Goal: Task Accomplishment & Management: Manage account settings

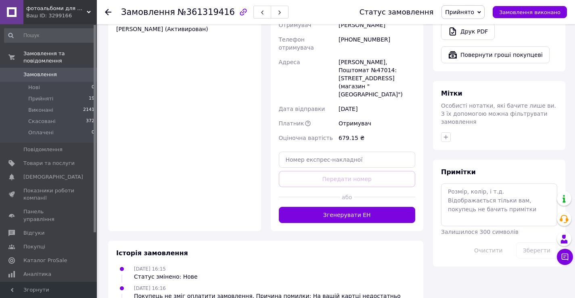
scroll to position [363, 0]
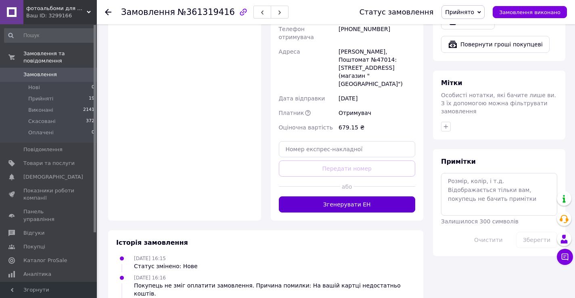
click at [336, 197] on button "Згенерувати ЕН" at bounding box center [347, 205] width 137 height 16
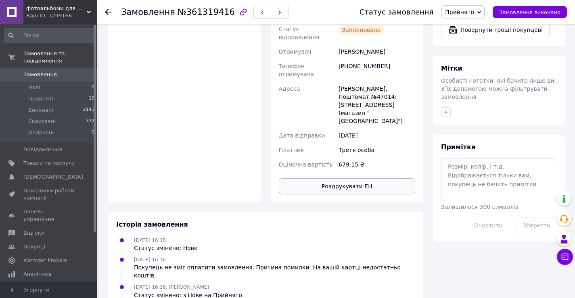
click at [345, 178] on button "Роздрукувати ЕН" at bounding box center [347, 186] width 137 height 16
click at [260, 15] on icon "button" at bounding box center [262, 12] width 5 height 5
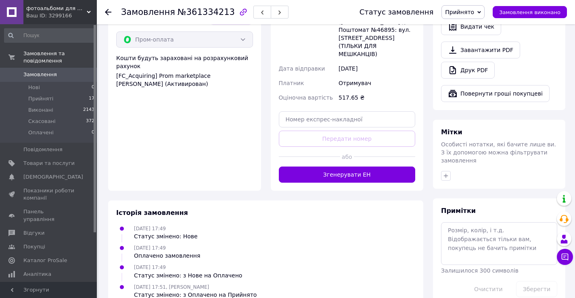
scroll to position [315, 0]
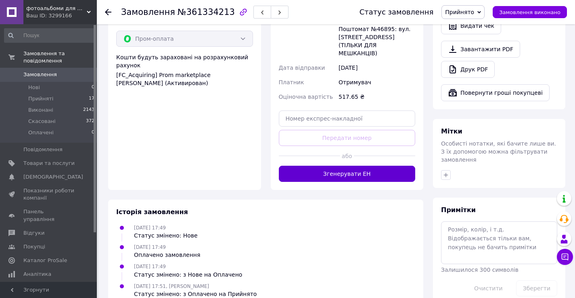
click at [396, 166] on button "Згенерувати ЕН" at bounding box center [347, 174] width 137 height 16
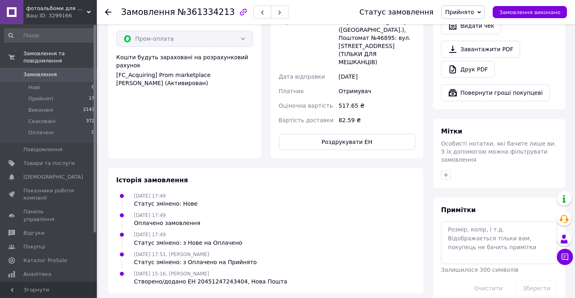
click at [389, 115] on div "Доставка Редагувати Нова Пошта (платна) Номер накладної 20451247243404 Статус в…" at bounding box center [347, 29] width 153 height 260
click at [389, 134] on button "Роздрукувати ЕН" at bounding box center [347, 142] width 137 height 16
click at [310, 134] on button "Роздрукувати ЕН" at bounding box center [347, 142] width 137 height 16
click at [254, 14] on button "button" at bounding box center [262, 12] width 18 height 13
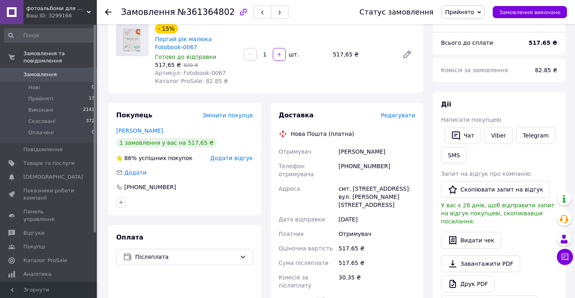
scroll to position [161, 0]
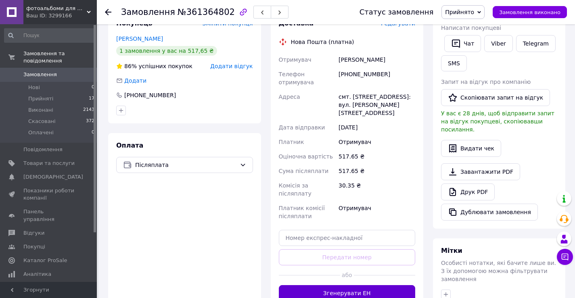
click at [329, 285] on button "Згенерувати ЕН" at bounding box center [347, 293] width 137 height 16
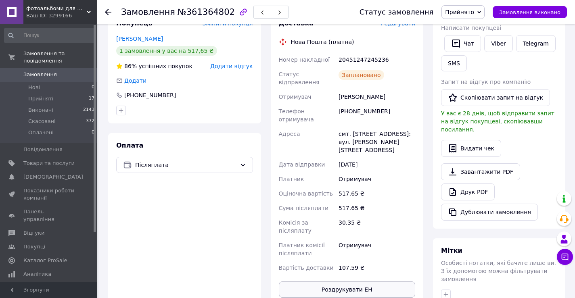
click at [333, 282] on button "Роздрукувати ЕН" at bounding box center [347, 290] width 137 height 16
click at [253, 15] on button "button" at bounding box center [262, 12] width 18 height 13
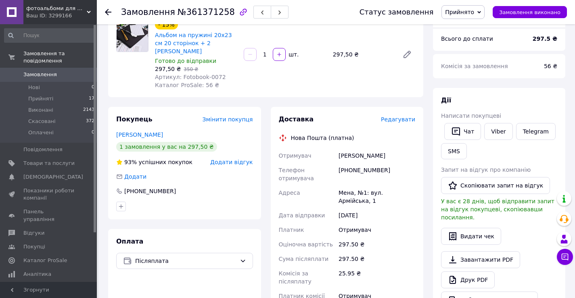
scroll to position [161, 0]
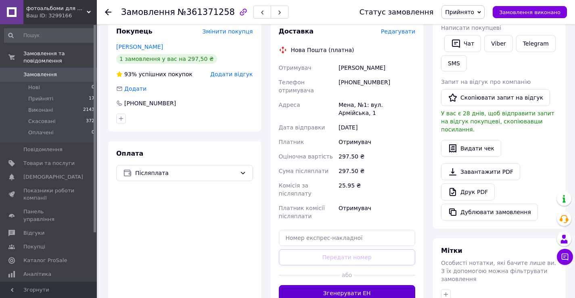
click at [353, 285] on button "Згенерувати ЕН" at bounding box center [347, 293] width 137 height 16
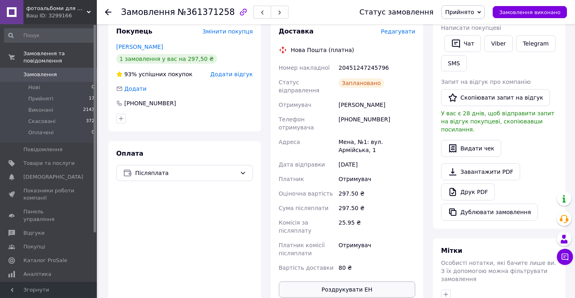
click at [332, 282] on button "Роздрукувати ЕН" at bounding box center [347, 290] width 137 height 16
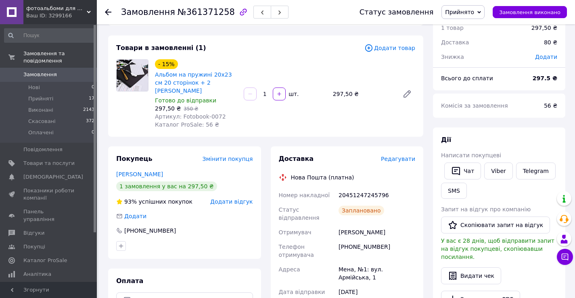
scroll to position [0, 0]
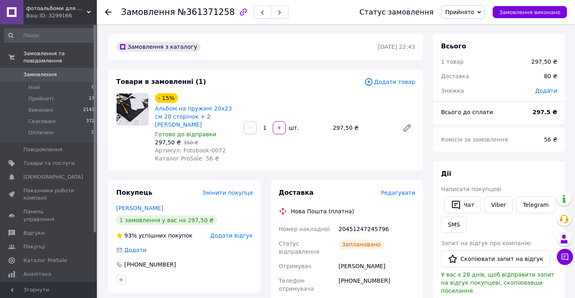
click at [253, 11] on button "button" at bounding box center [262, 12] width 18 height 13
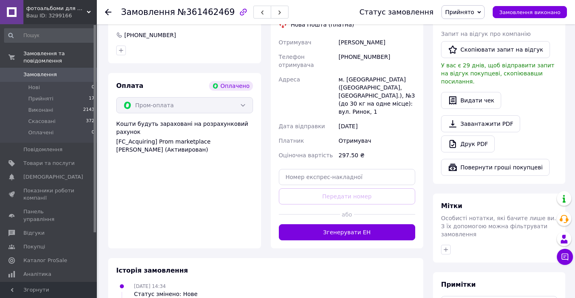
scroll to position [242, 0]
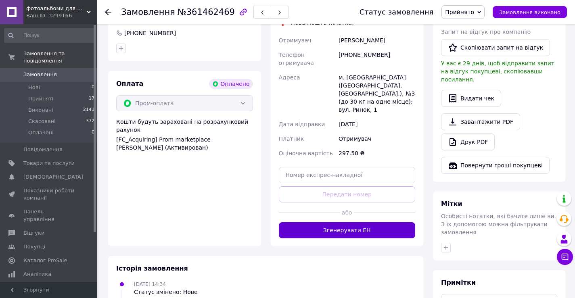
click at [339, 222] on button "Згенерувати ЕН" at bounding box center [347, 230] width 137 height 16
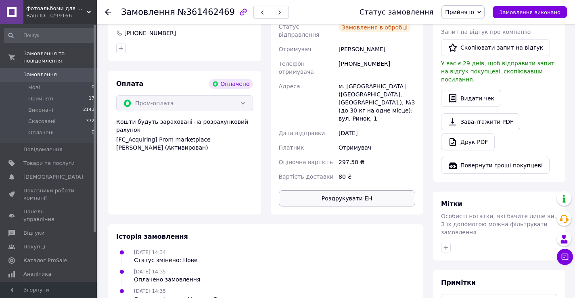
click at [322, 190] on button "Роздрукувати ЕН" at bounding box center [347, 198] width 137 height 16
click at [253, 13] on button "button" at bounding box center [262, 12] width 18 height 13
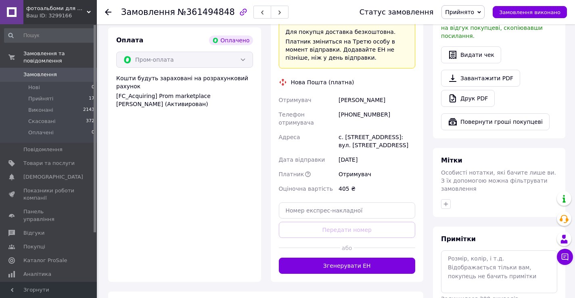
scroll to position [323, 0]
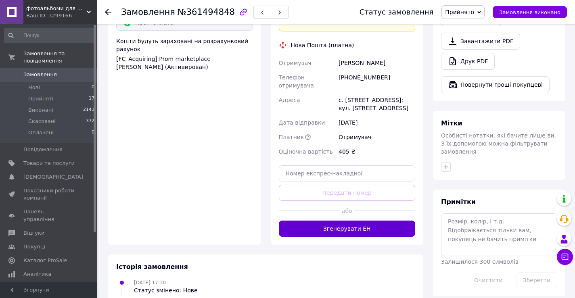
click at [340, 221] on button "Згенерувати ЕН" at bounding box center [347, 229] width 137 height 16
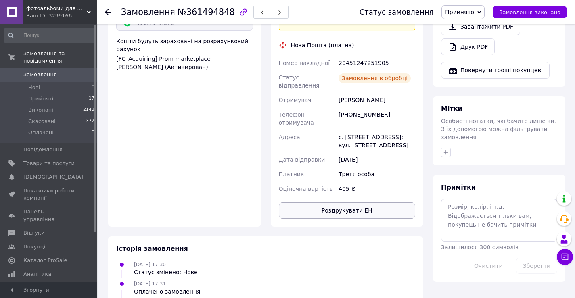
click at [352, 203] on button "Роздрукувати ЕН" at bounding box center [347, 211] width 137 height 16
click at [260, 15] on icon "button" at bounding box center [262, 12] width 5 height 5
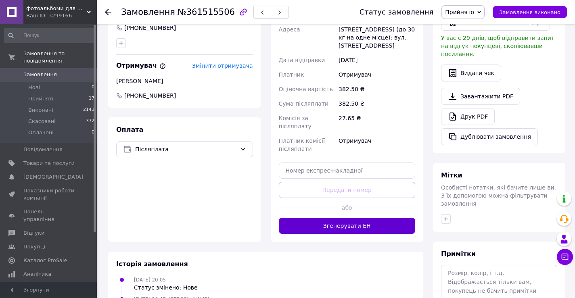
scroll to position [281, 0]
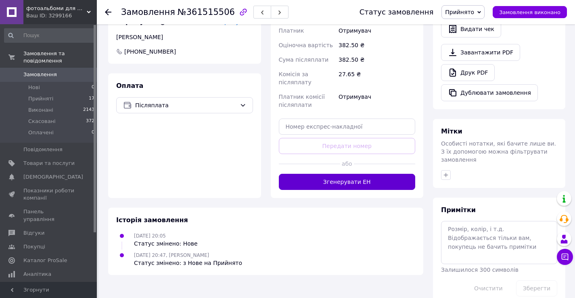
click at [348, 174] on button "Згенерувати ЕН" at bounding box center [347, 182] width 137 height 16
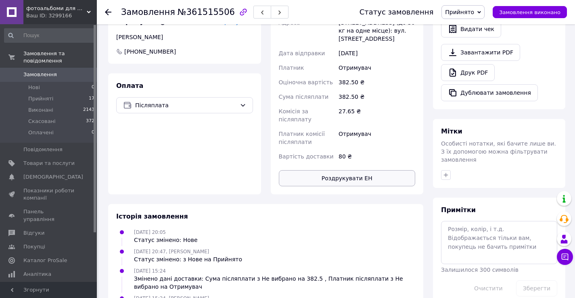
click at [339, 170] on button "Роздрукувати ЕН" at bounding box center [347, 178] width 137 height 16
click at [261, 13] on use "button" at bounding box center [262, 12] width 2 height 4
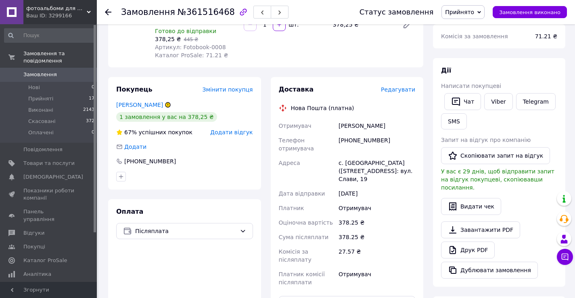
scroll to position [161, 0]
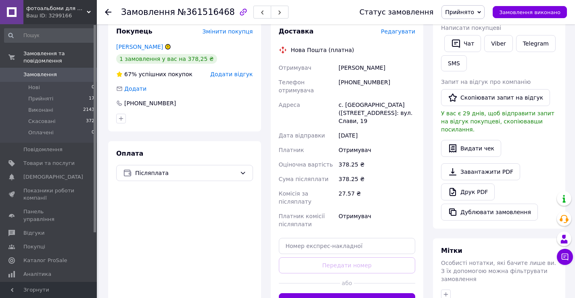
click at [316, 293] on button "Згенерувати ЕН" at bounding box center [347, 301] width 137 height 16
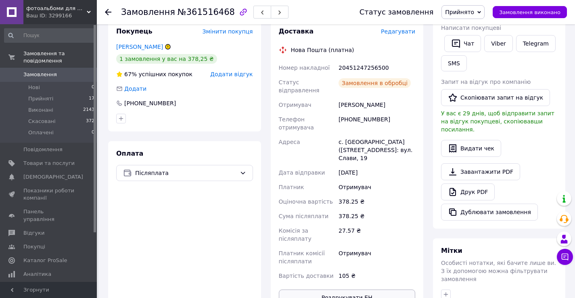
click at [319, 290] on button "Роздрукувати ЕН" at bounding box center [347, 298] width 137 height 16
click at [260, 12] on icon "button" at bounding box center [262, 12] width 5 height 5
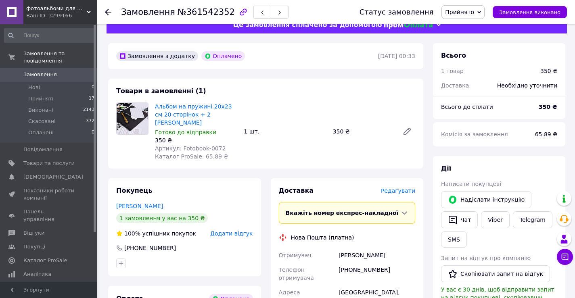
scroll to position [202, 0]
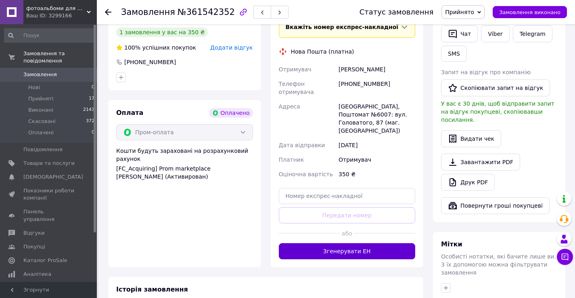
click at [344, 243] on button "Згенерувати ЕН" at bounding box center [347, 251] width 137 height 16
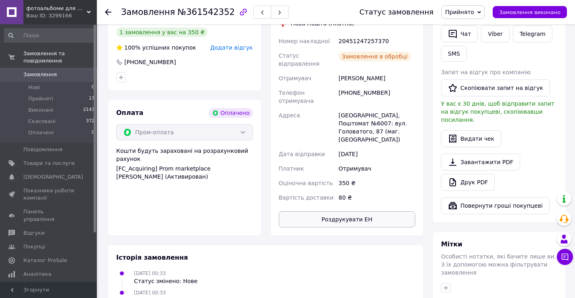
click at [341, 211] on button "Роздрукувати ЕН" at bounding box center [347, 219] width 137 height 16
click at [360, 211] on button "Роздрукувати ЕН" at bounding box center [347, 219] width 137 height 16
click at [260, 11] on icon "button" at bounding box center [262, 12] width 5 height 5
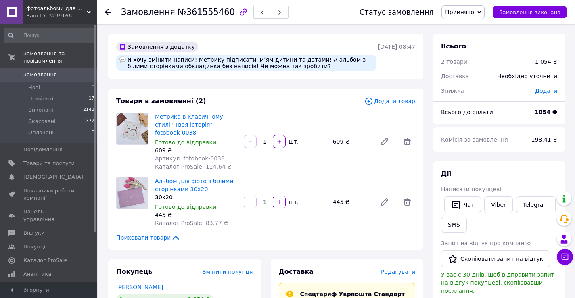
click at [253, 16] on button "button" at bounding box center [262, 12] width 18 height 13
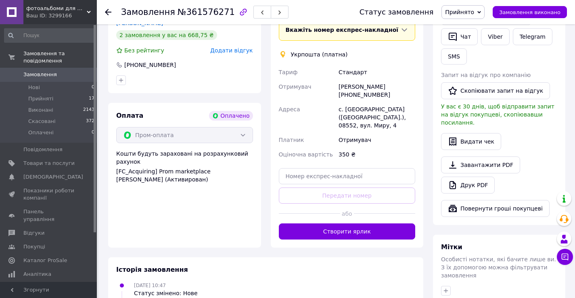
scroll to position [202, 0]
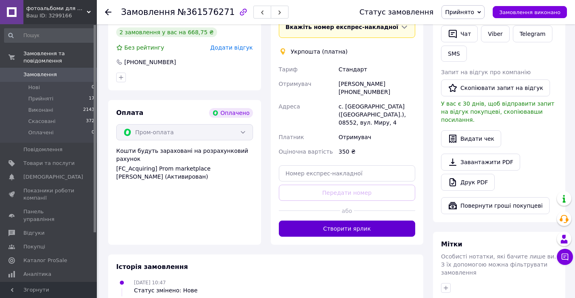
click at [375, 221] on button "Створити ярлик" at bounding box center [347, 229] width 137 height 16
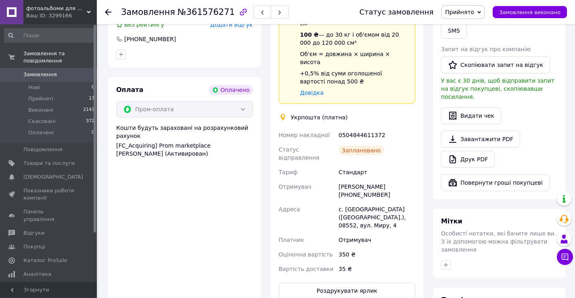
scroll to position [323, 0]
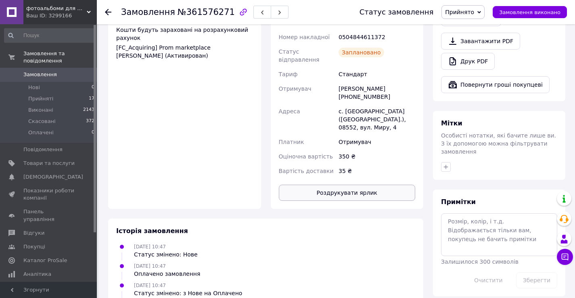
click at [341, 185] on button "Роздрукувати ярлик" at bounding box center [347, 193] width 137 height 16
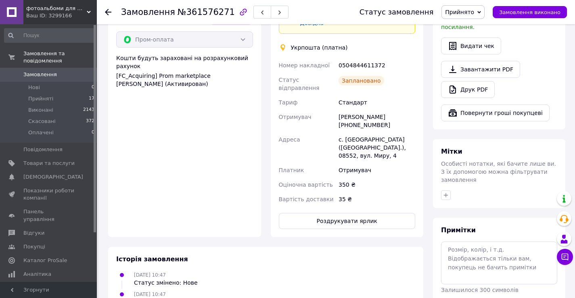
scroll to position [230, 0]
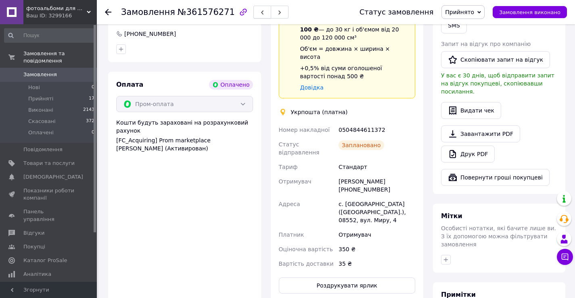
click at [260, 10] on icon "button" at bounding box center [262, 12] width 5 height 5
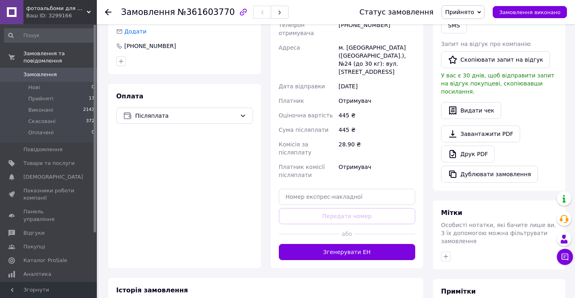
scroll to position [202, 0]
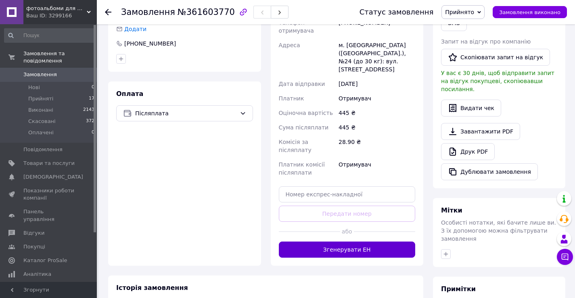
click at [374, 242] on button "Згенерувати ЕН" at bounding box center [347, 250] width 137 height 16
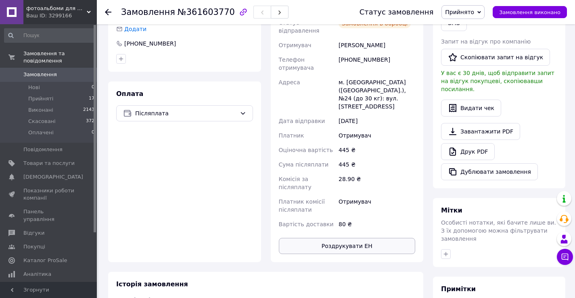
click at [371, 238] on button "Роздрукувати ЕН" at bounding box center [347, 246] width 137 height 16
click at [78, 93] on li "Прийняті 17" at bounding box center [49, 98] width 99 height 11
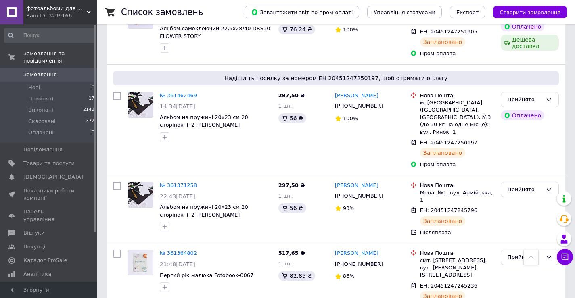
scroll to position [707, 0]
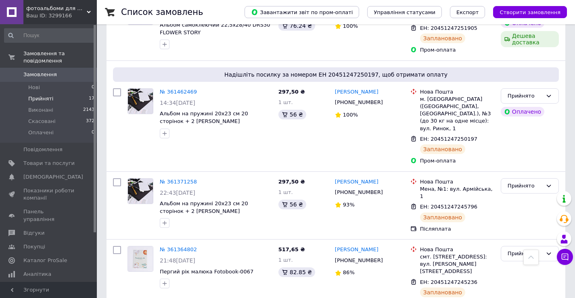
click at [53, 96] on li "Прийняті 17" at bounding box center [49, 98] width 99 height 11
